Goal: Task Accomplishment & Management: Manage account settings

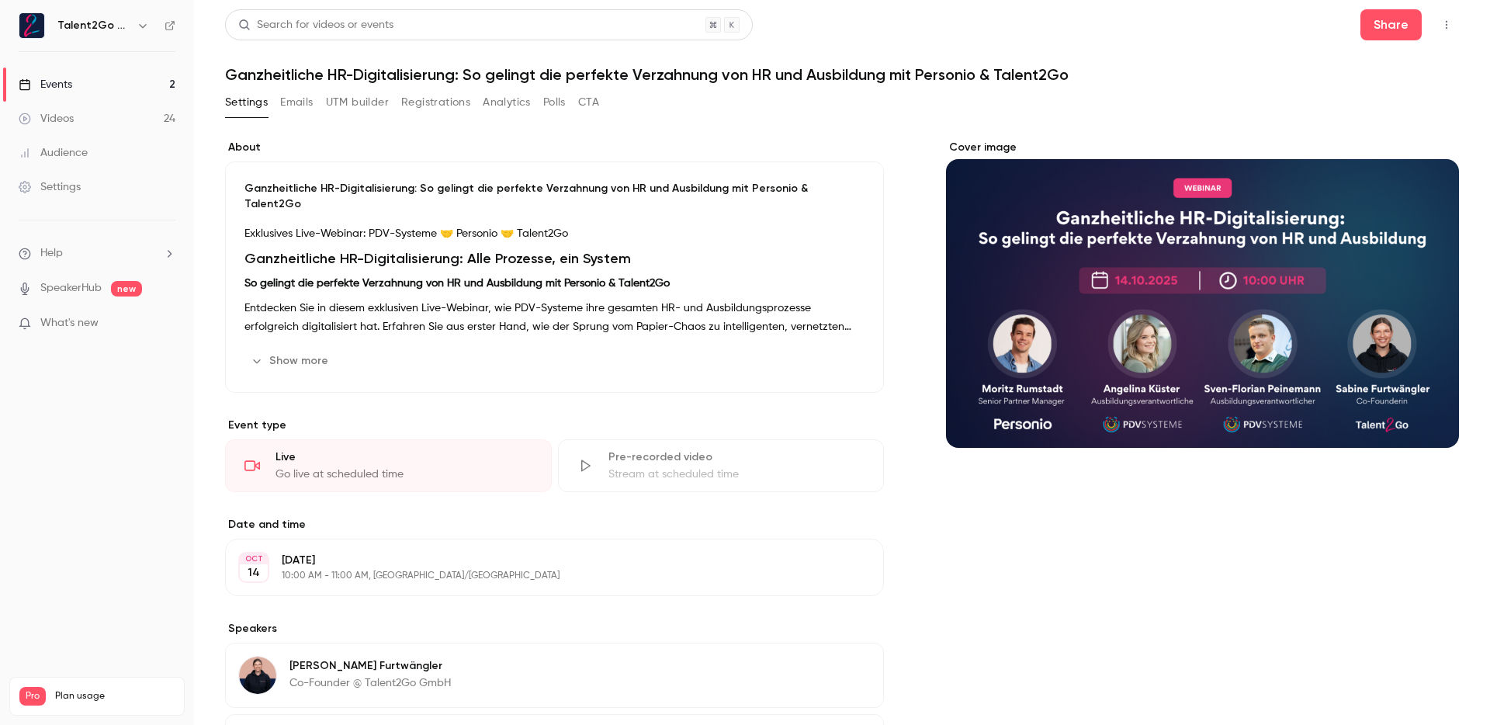
click at [106, 95] on link "Events 2" at bounding box center [97, 84] width 194 height 34
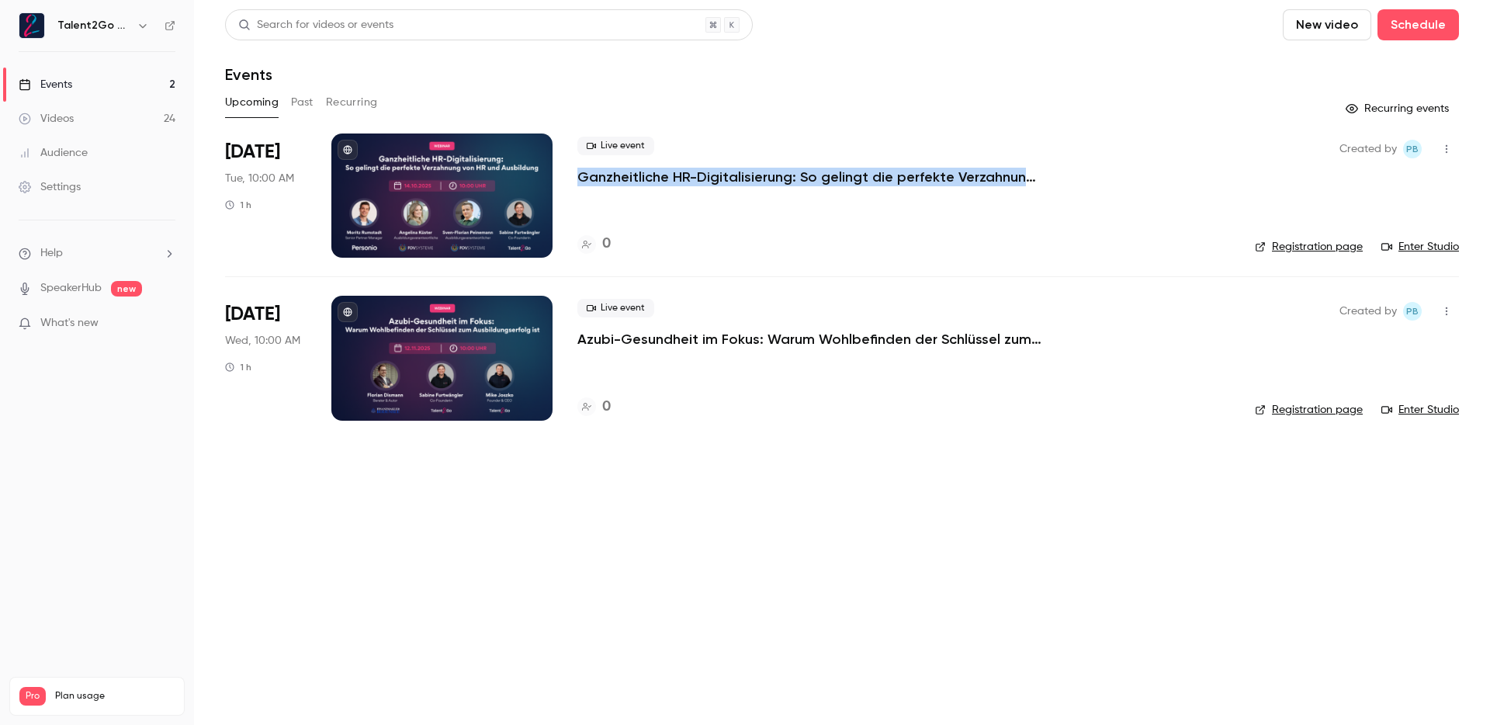
click at [639, 337] on p "Azubi-Gesundheit im Fokus: Warum Wohlbefinden der Schlüssel zum Ausbildungserfo…" at bounding box center [809, 339] width 465 height 19
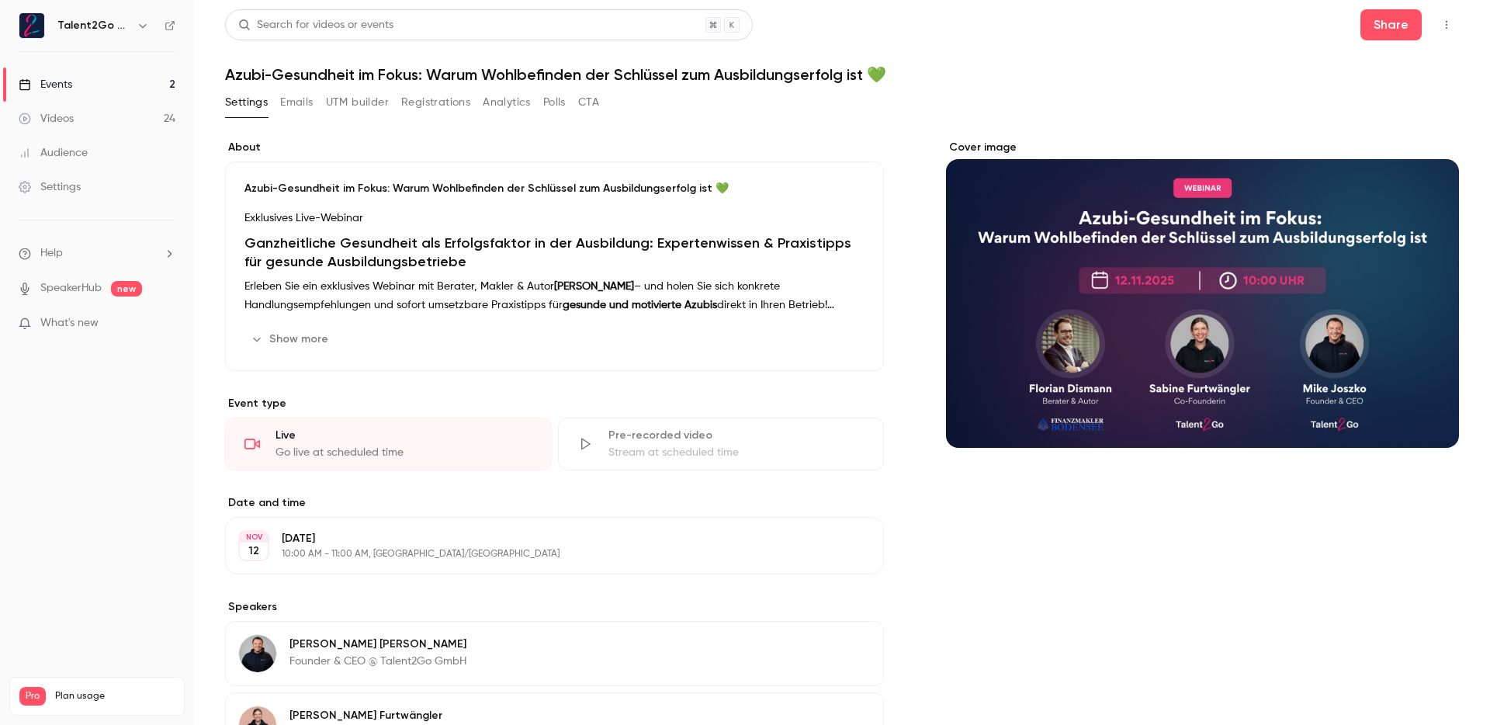
click at [310, 101] on button "Emails" at bounding box center [296, 102] width 33 height 25
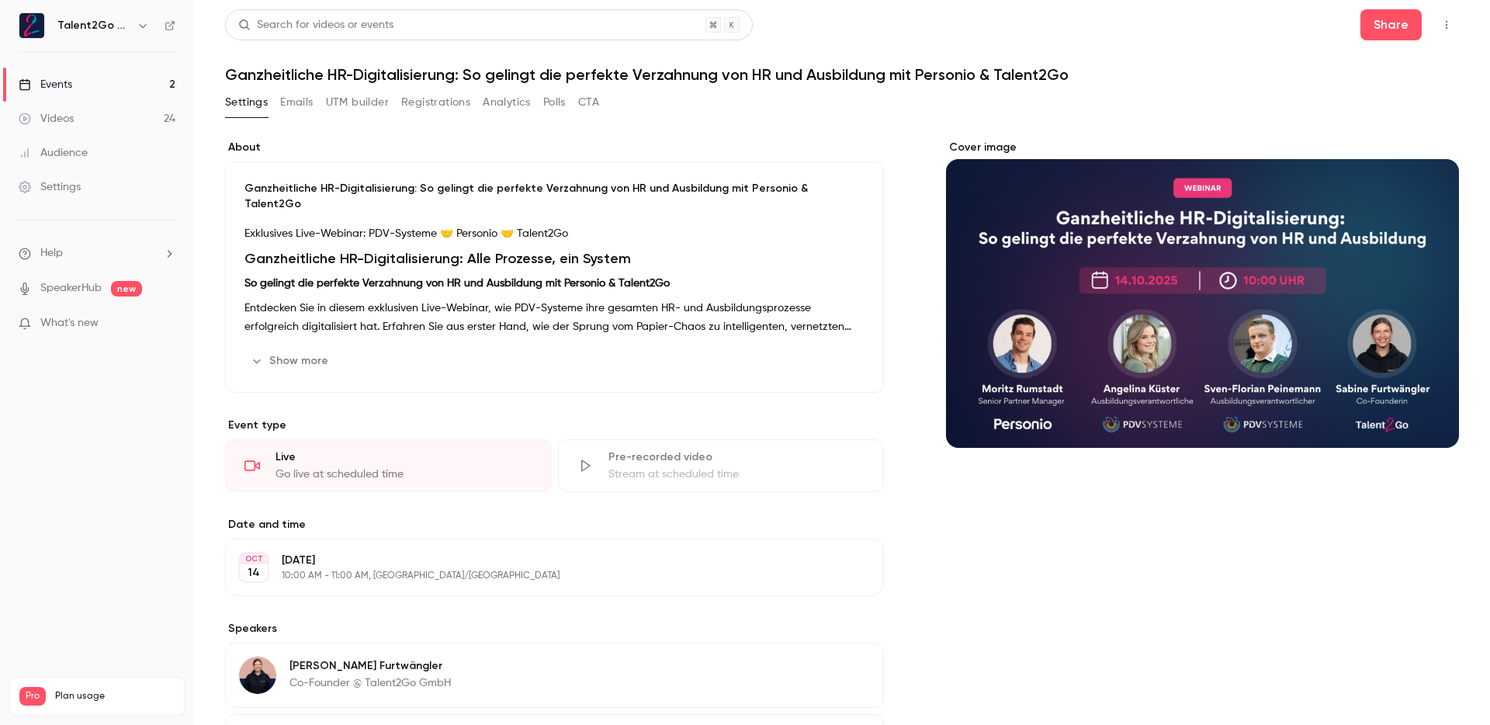
click at [313, 96] on button "Emails" at bounding box center [296, 102] width 33 height 25
